Goal: Information Seeking & Learning: Check status

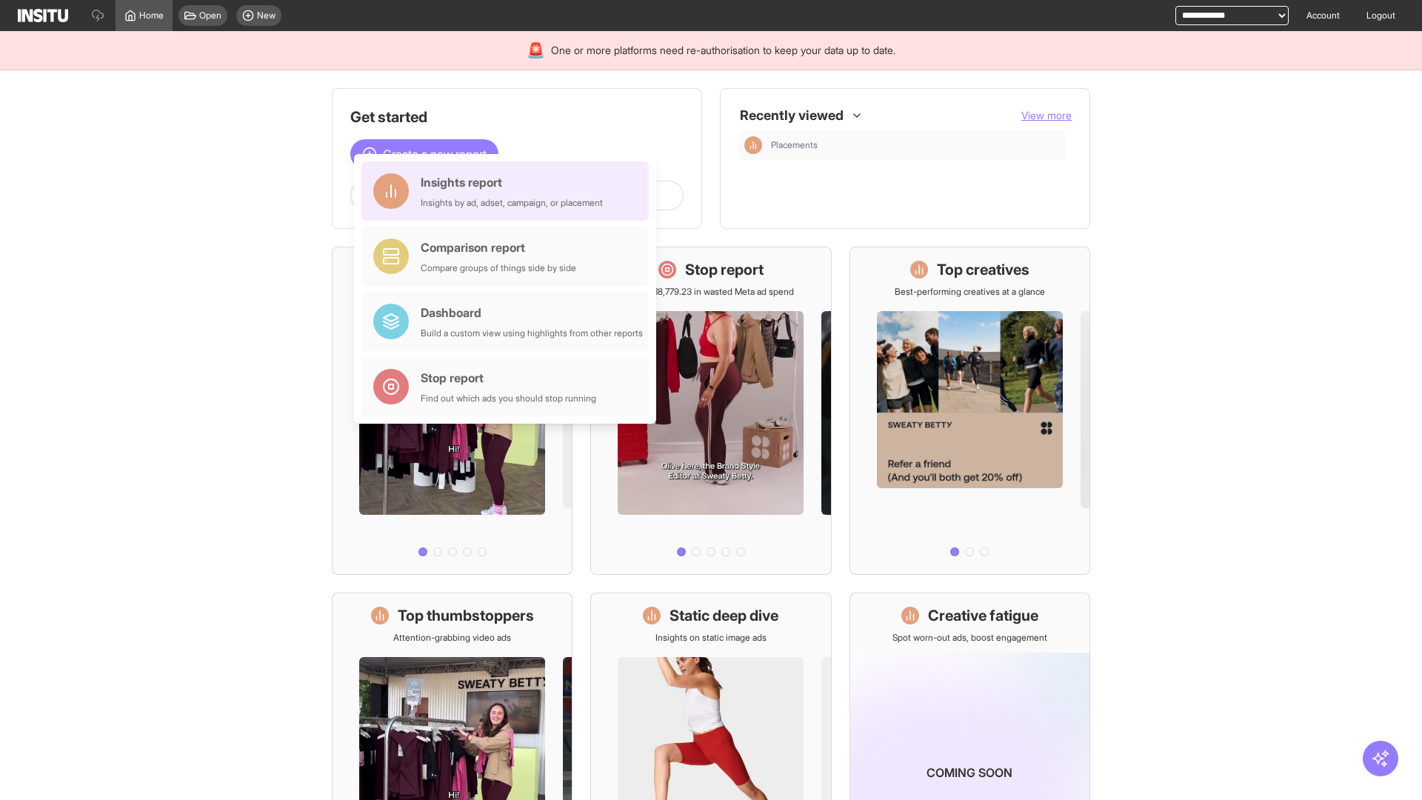
click at [509, 191] on div "Insights report Insights by ad, adset, campaign, or placement" at bounding box center [512, 191] width 182 height 36
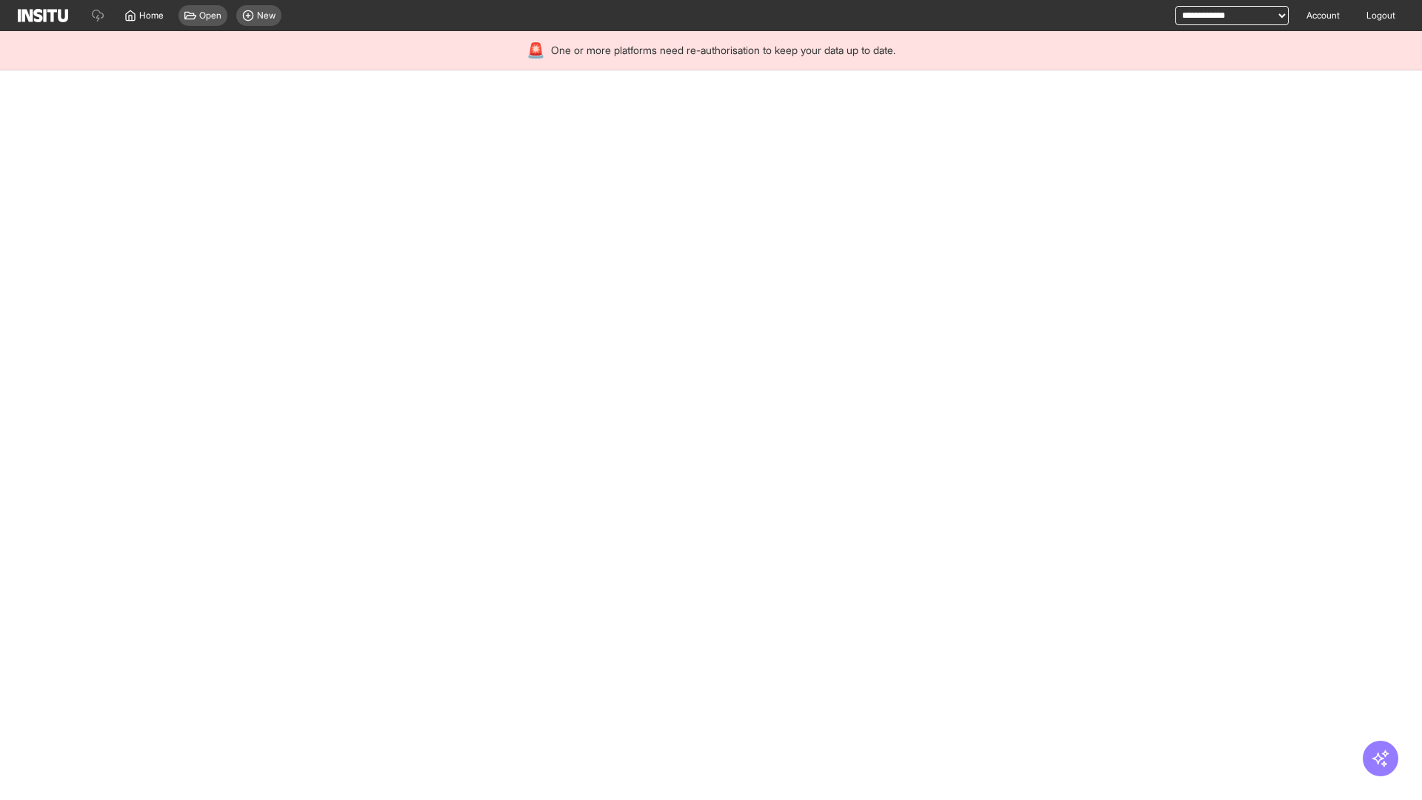
select select "**"
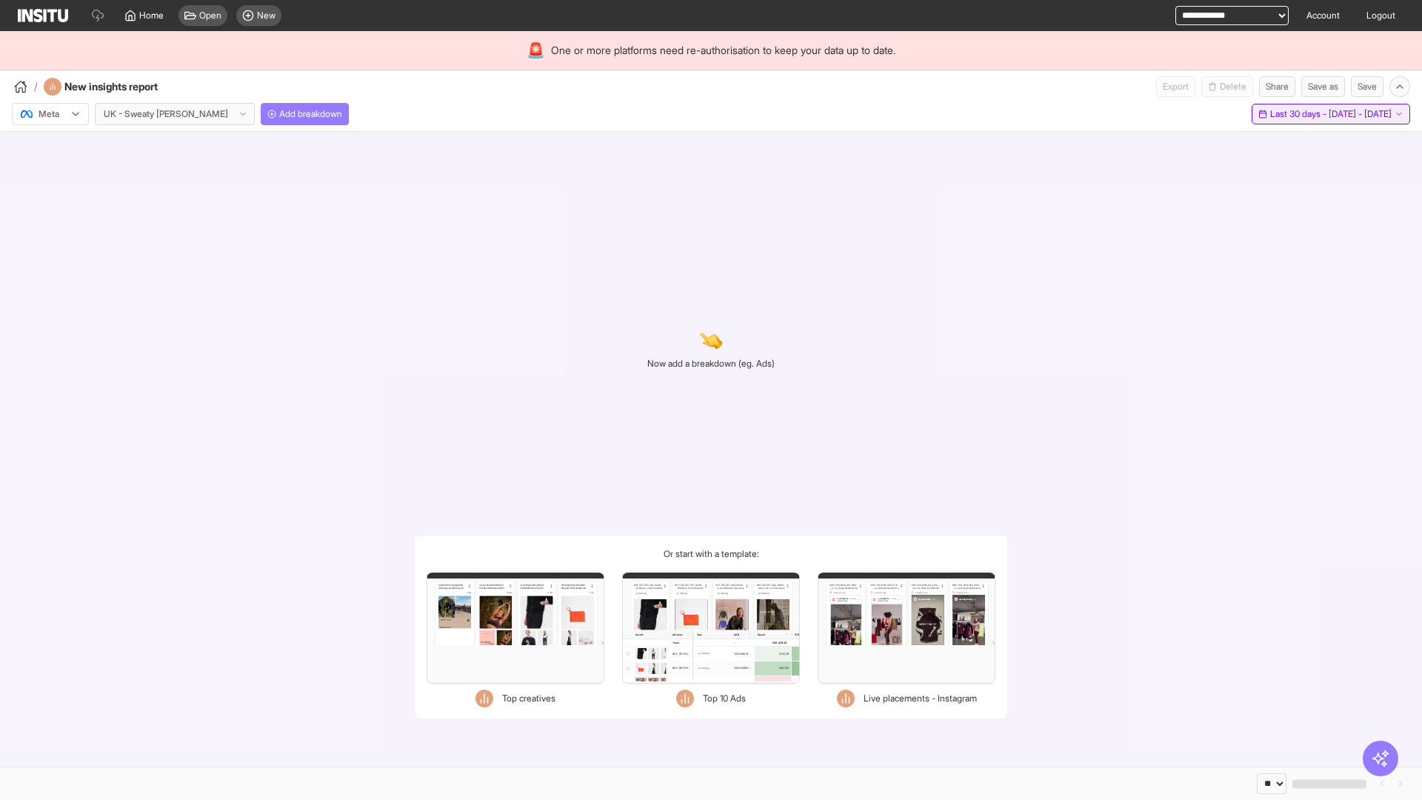
click at [1301, 114] on span "Last 30 days - [DATE] - [DATE]" at bounding box center [1330, 114] width 121 height 12
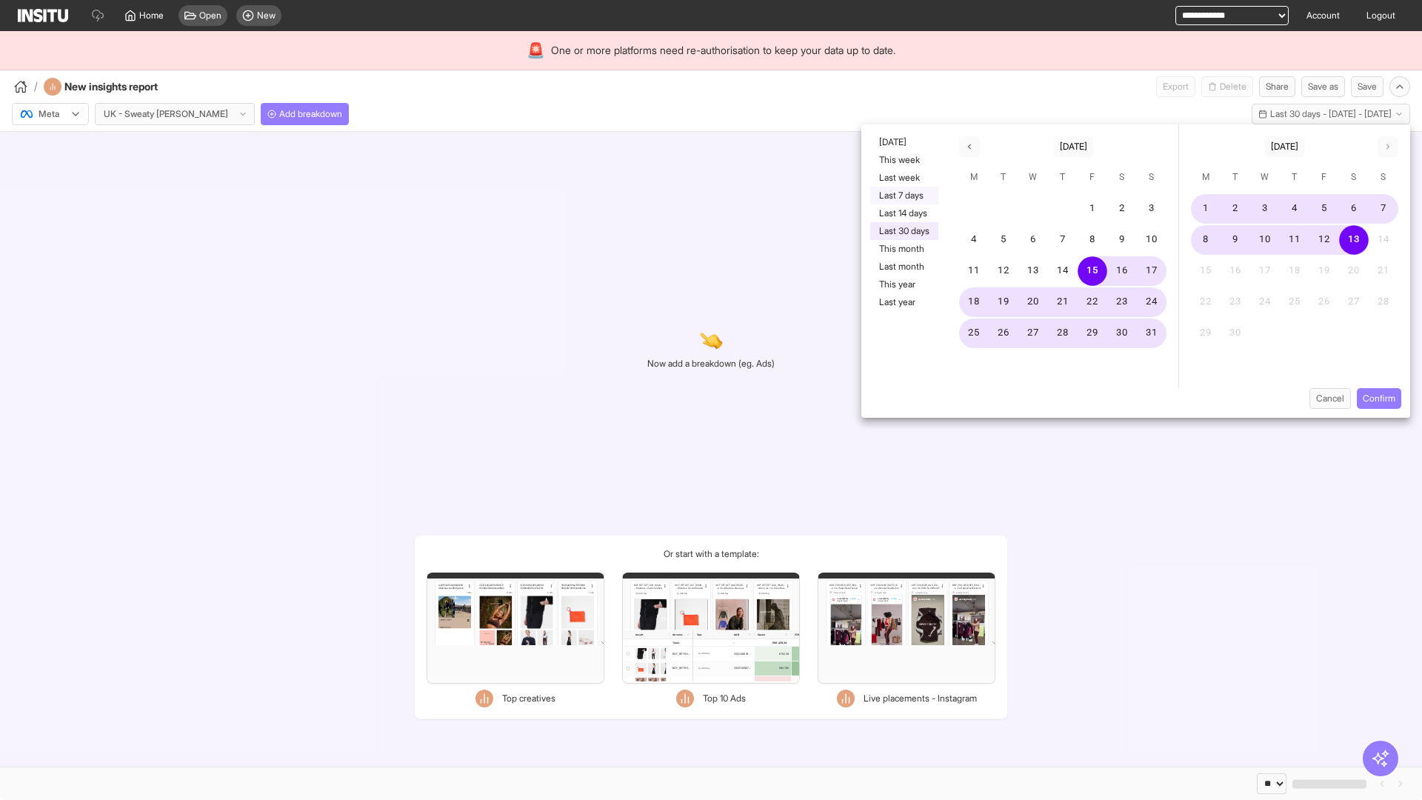
click at [903, 196] on button "Last 7 days" at bounding box center [904, 196] width 68 height 18
